Goal: Transaction & Acquisition: Purchase product/service

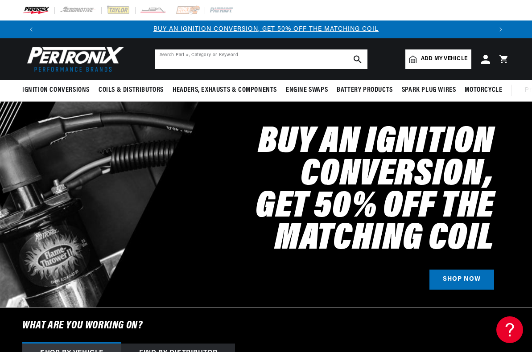
click at [202, 62] on input "text" at bounding box center [261, 59] width 212 height 20
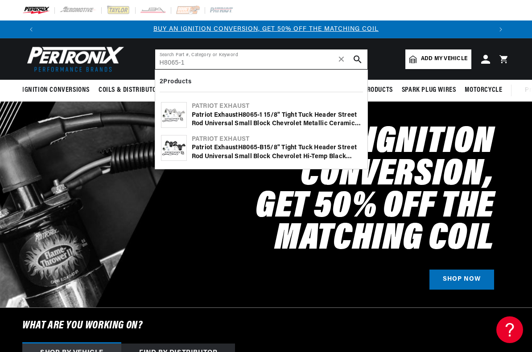
type input "H8065-1"
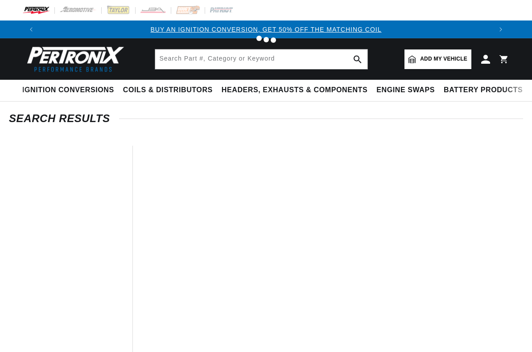
type input "H8065-1"
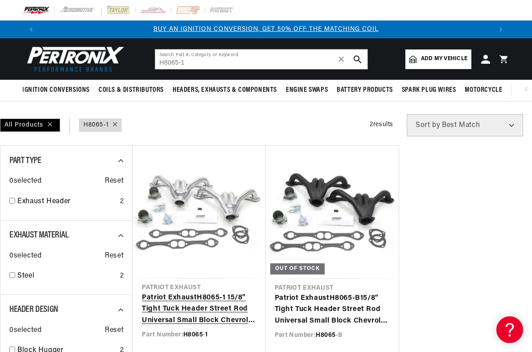
click at [200, 292] on link "Patriot Exhaust H8065 - 1 1 5/8" Tight Tuck Header Street Rod Universal Small B…" at bounding box center [199, 309] width 115 height 34
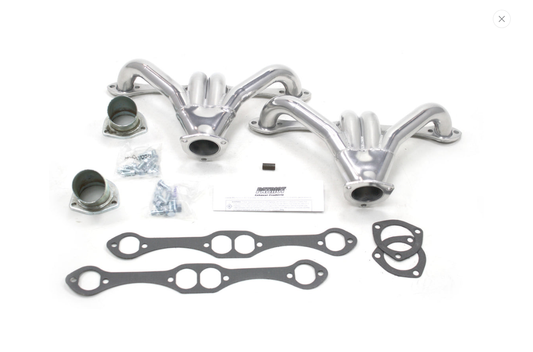
click at [263, 82] on img "Media gallery" at bounding box center [266, 176] width 434 height 434
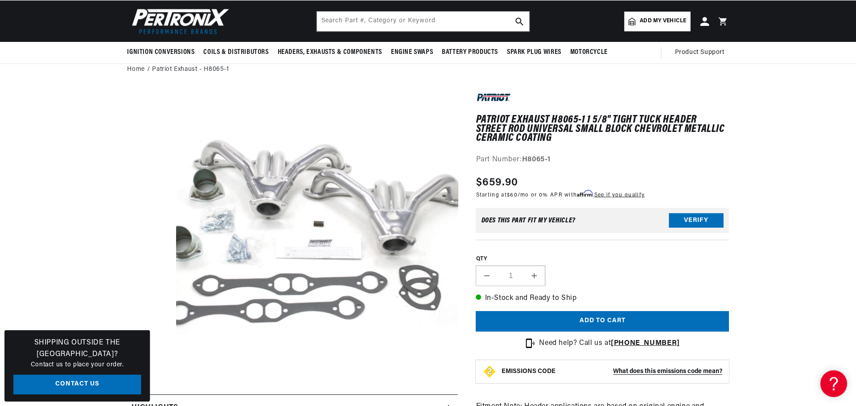
scroll to position [43, 0]
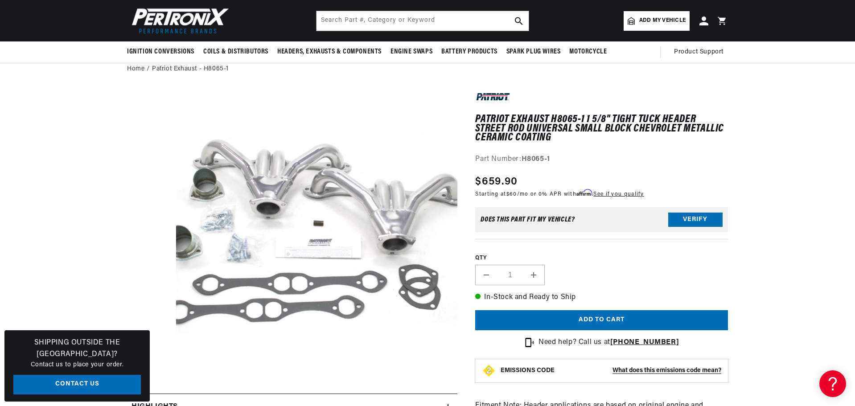
click at [148, 352] on button "Open media 1 in modal" at bounding box center [148, 399] width 0 height 0
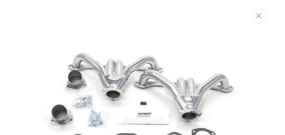
scroll to position [0, 0]
